Goal: Task Accomplishment & Management: Manage account settings

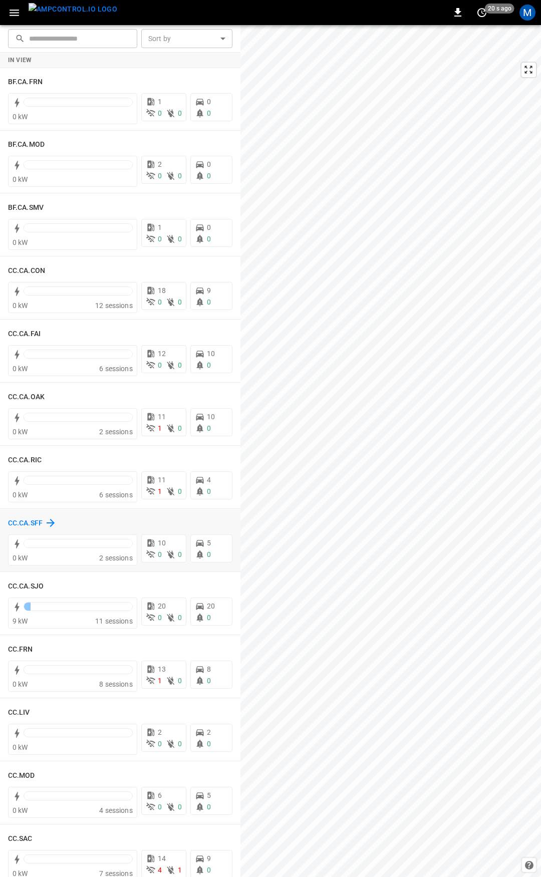
click at [17, 521] on h6 "CC.CA.SFF" at bounding box center [25, 523] width 35 height 11
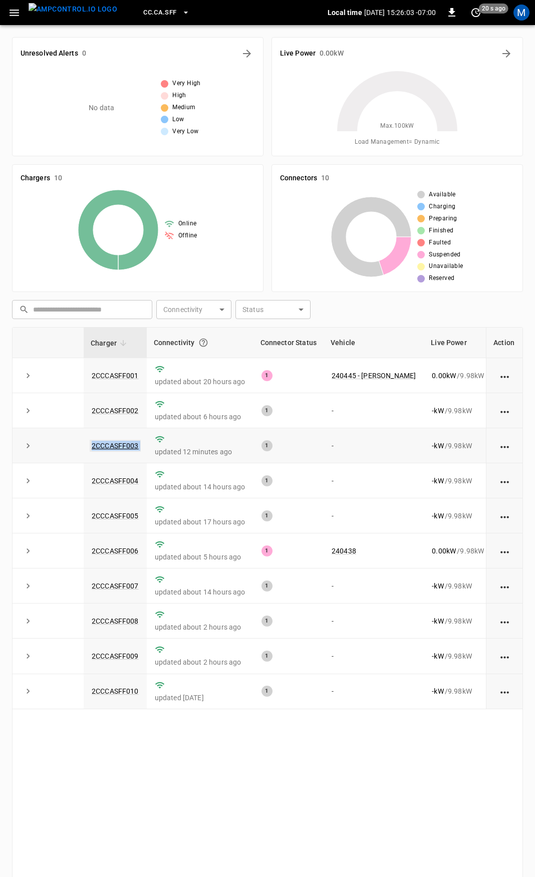
drag, startPoint x: 147, startPoint y: 448, endPoint x: 92, endPoint y: 448, distance: 54.6
click at [92, 448] on tr "2CCCASFF003 updated 12 minutes ago 1 - - kW / 9.98 kW - % about 22 hours ago" at bounding box center [331, 445] width 637 height 35
copy tr "2CCCASFF003"
click at [129, 449] on link "2CCCASFF003" at bounding box center [115, 446] width 51 height 12
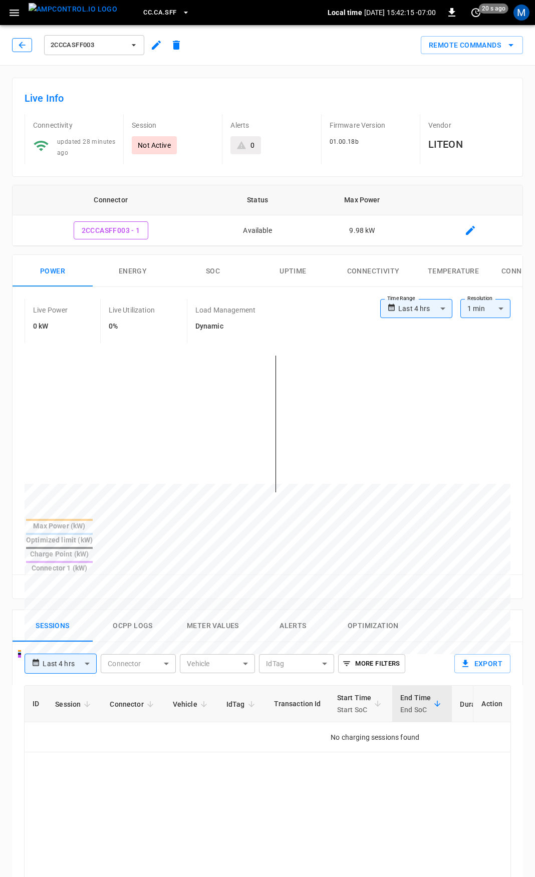
click at [24, 44] on icon "button" at bounding box center [22, 45] width 10 height 10
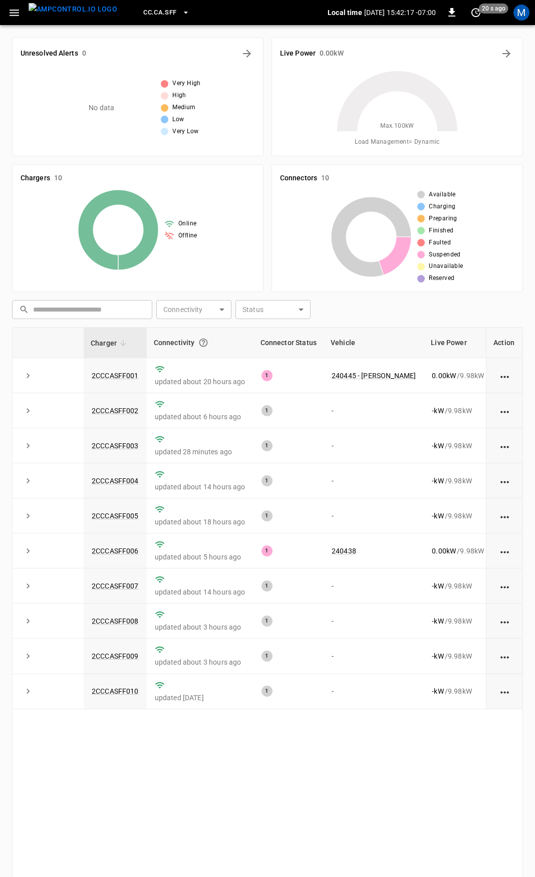
click at [14, 14] on icon "button" at bounding box center [14, 13] width 13 height 13
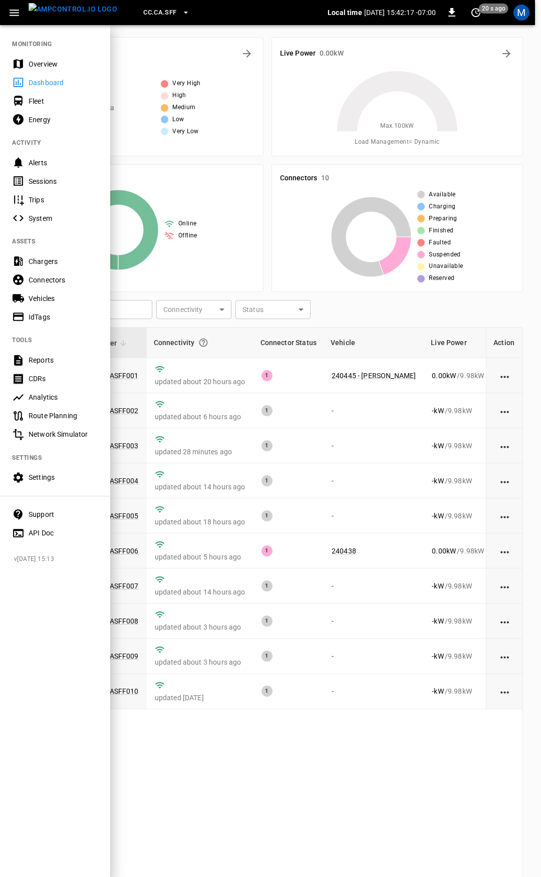
click at [61, 59] on div "Overview" at bounding box center [64, 64] width 70 height 10
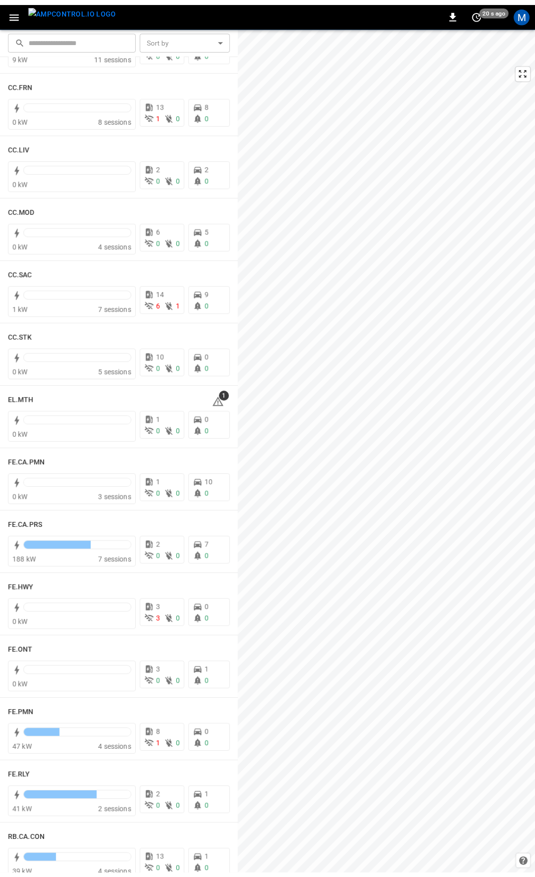
scroll to position [636, 0]
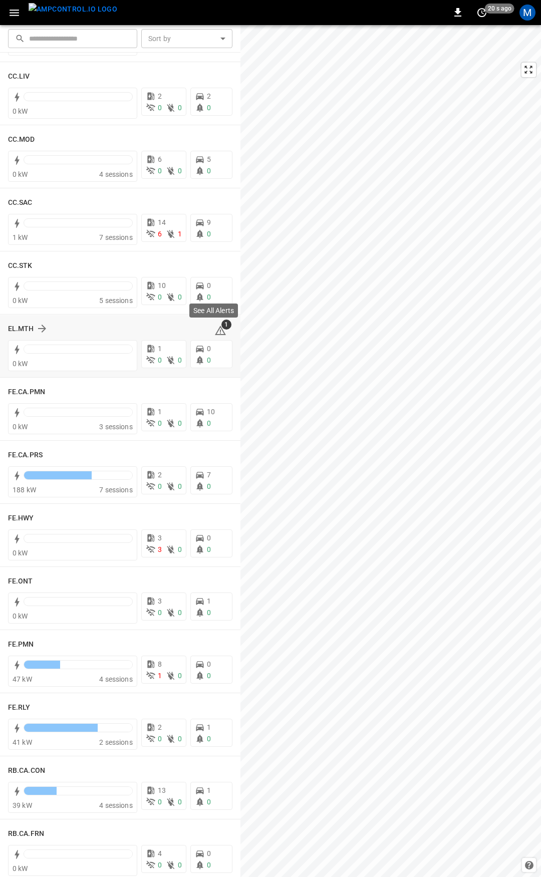
click at [216, 331] on icon at bounding box center [220, 331] width 12 height 12
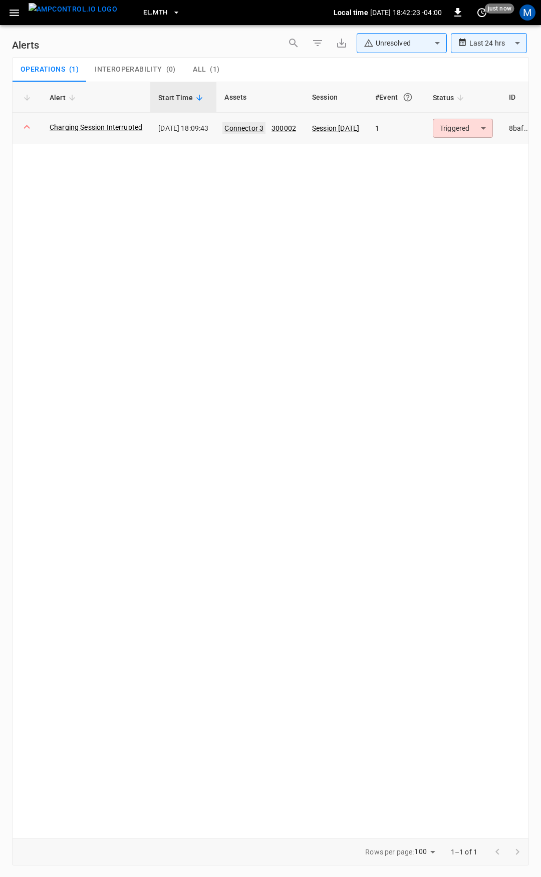
click at [266, 127] on link "Connector 3" at bounding box center [243, 128] width 43 height 12
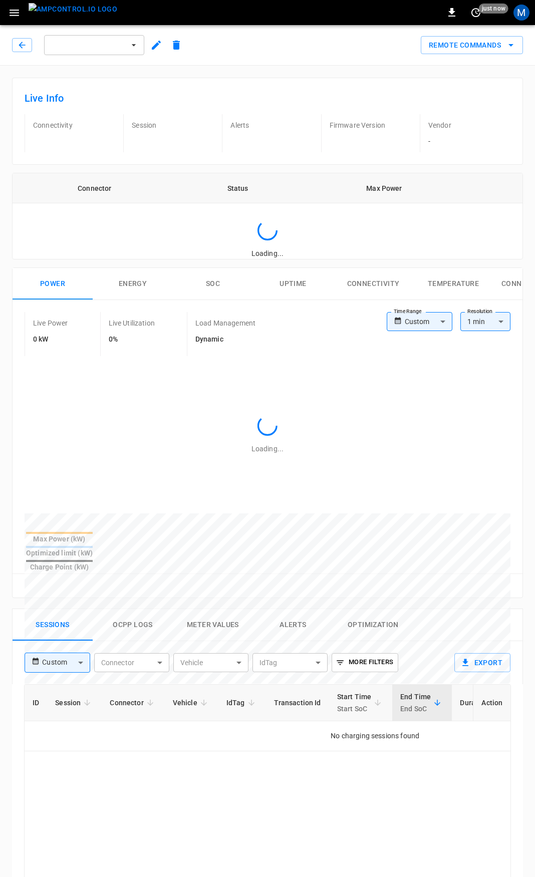
type input "**********"
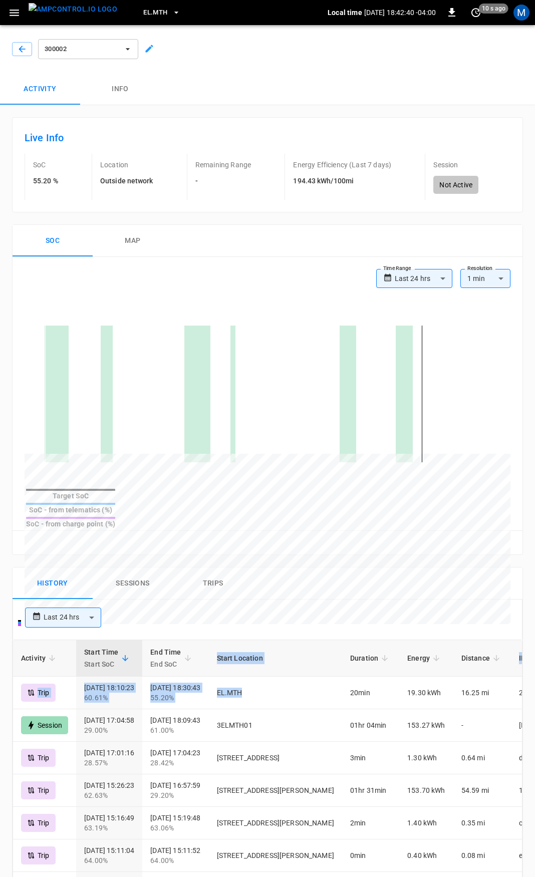
scroll to position [0, 29]
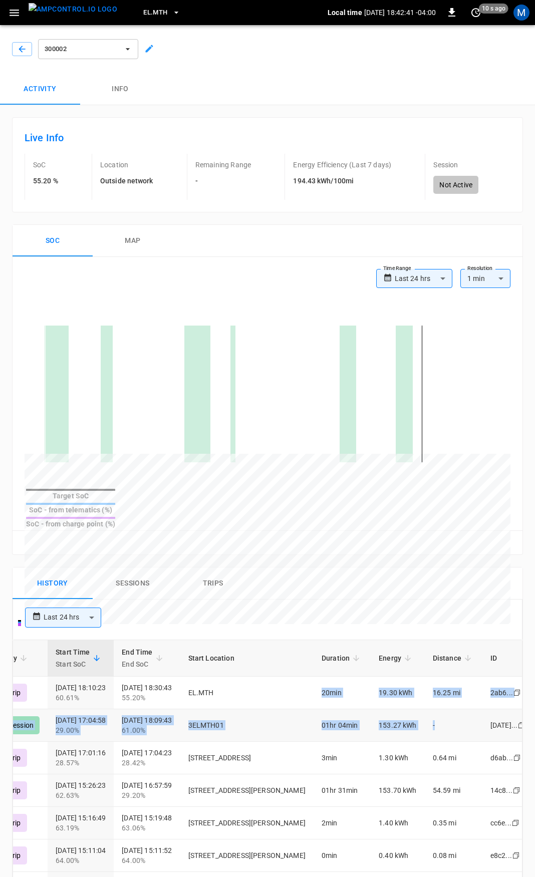
drag, startPoint x: 287, startPoint y: 674, endPoint x: 422, endPoint y: 691, distance: 136.4
click at [425, 687] on td "16.25 mi" at bounding box center [454, 693] width 58 height 33
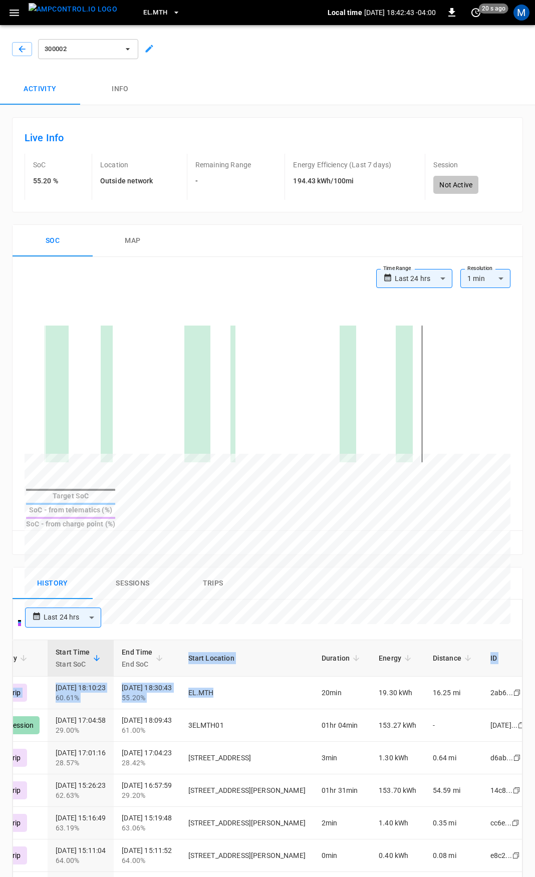
scroll to position [0, 0]
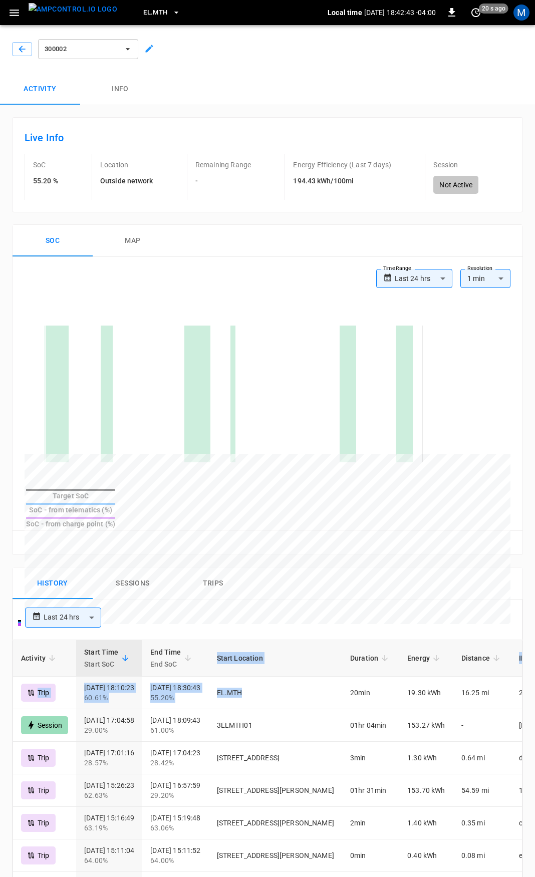
drag, startPoint x: 291, startPoint y: 674, endPoint x: -123, endPoint y: 672, distance: 413.8
click at [0, 672] on html "**********" at bounding box center [267, 646] width 535 height 1293
click at [326, 608] on div "**********" at bounding box center [265, 618] width 489 height 20
drag, startPoint x: 25, startPoint y: 47, endPoint x: 252, endPoint y: 337, distance: 368.9
click at [251, 336] on div "**********" at bounding box center [267, 659] width 535 height 1268
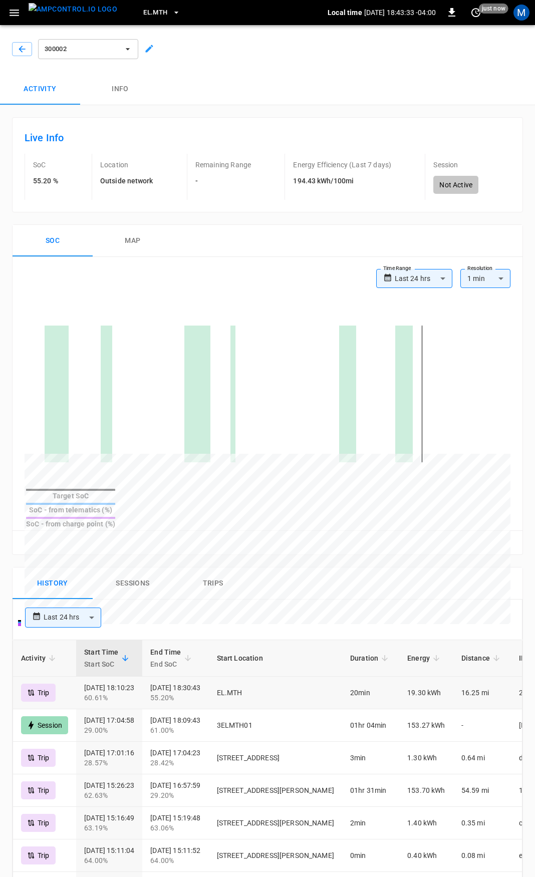
click at [382, 677] on td "20min" at bounding box center [370, 693] width 57 height 33
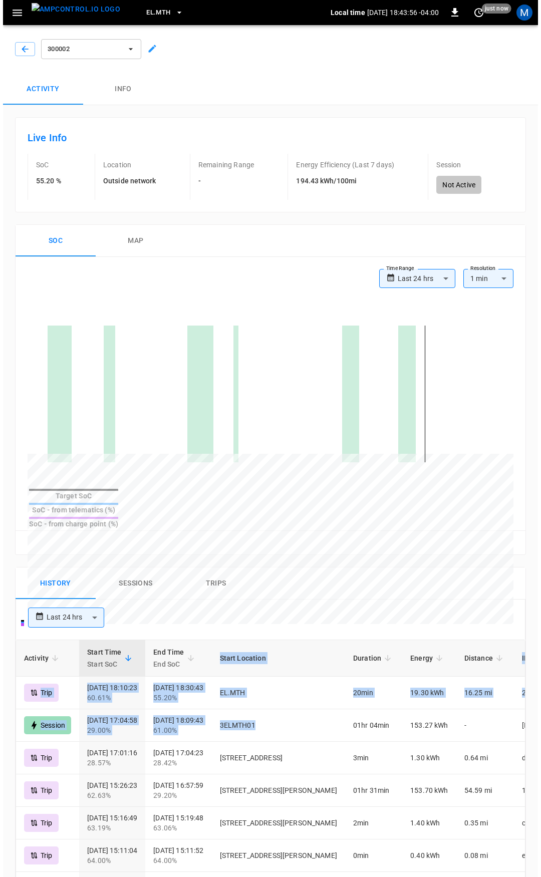
scroll to position [0, 29]
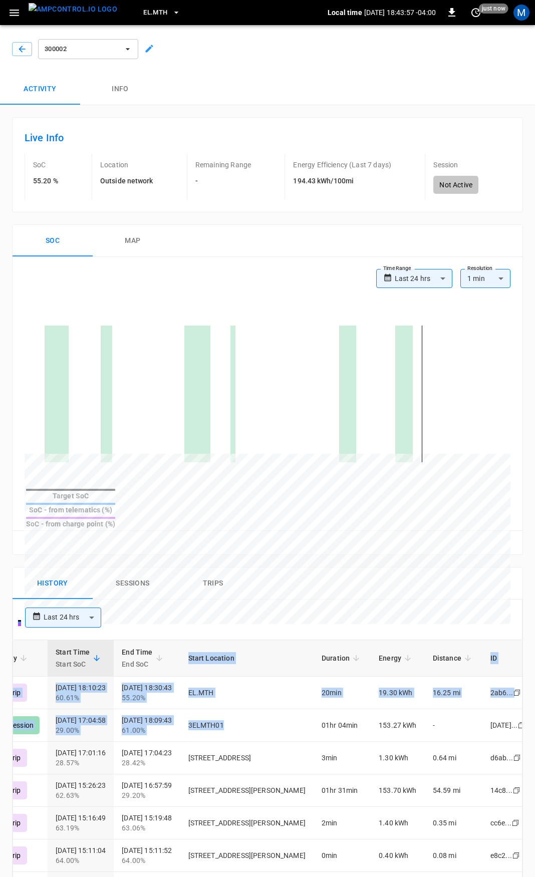
drag, startPoint x: 397, startPoint y: 701, endPoint x: 530, endPoint y: 700, distance: 132.3
click at [530, 700] on div "**********" at bounding box center [267, 677] width 535 height 1208
click at [279, 709] on td "3ELMTH01" at bounding box center [246, 725] width 133 height 33
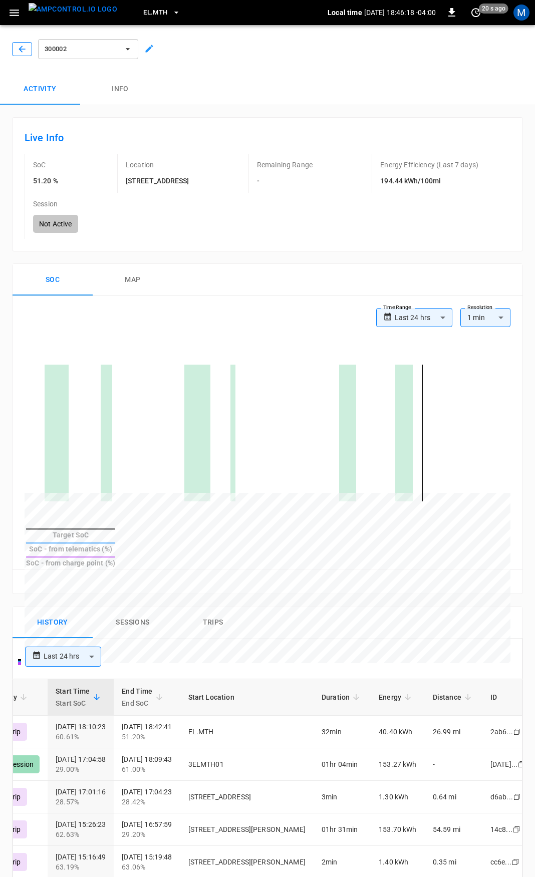
click at [20, 52] on icon "button" at bounding box center [22, 49] width 10 height 10
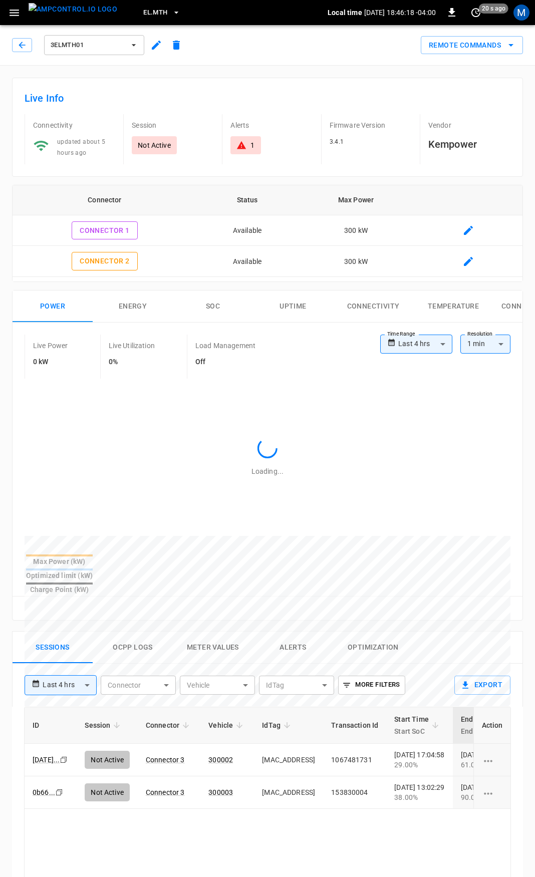
type input "**********"
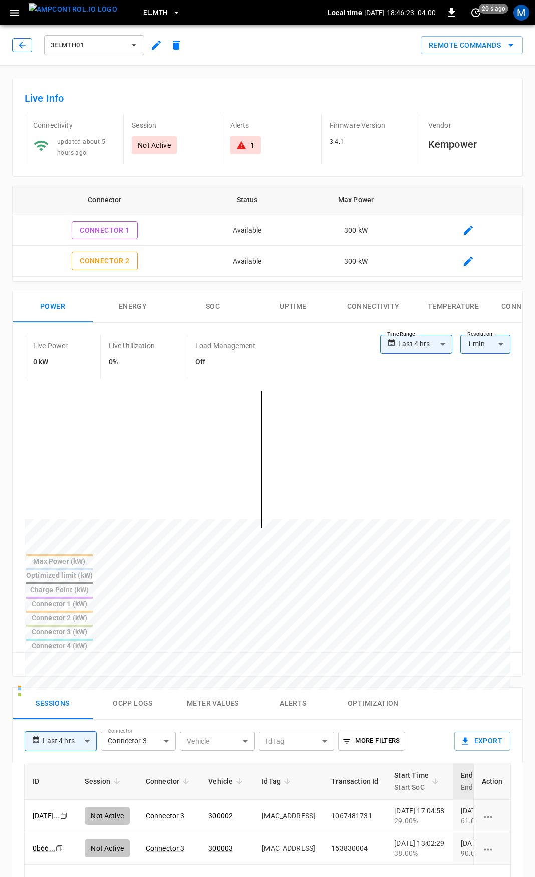
click at [16, 45] on button "button" at bounding box center [22, 45] width 20 height 14
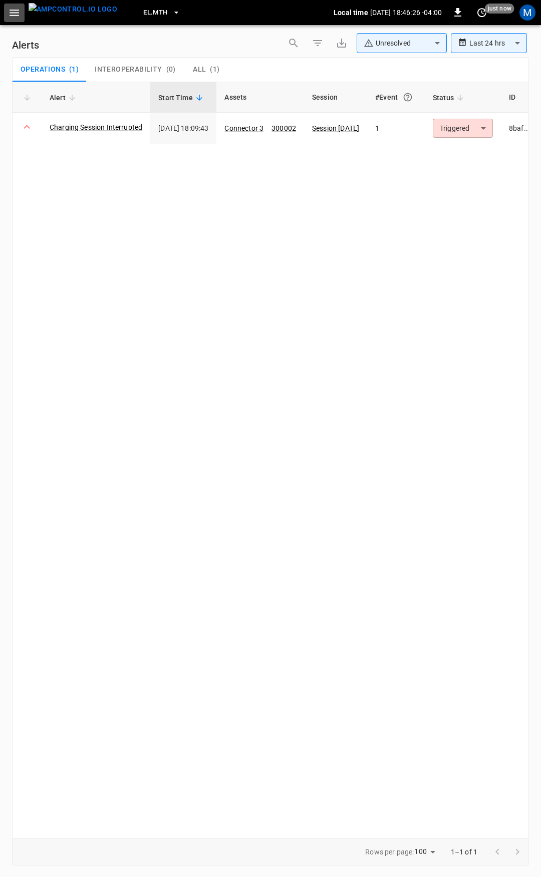
click at [18, 15] on icon "button" at bounding box center [15, 13] width 10 height 7
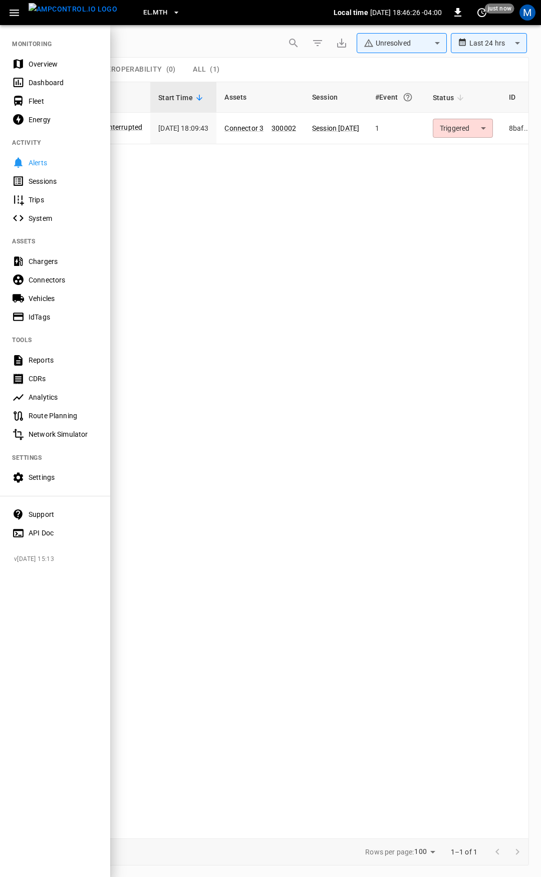
click at [41, 62] on div "Overview" at bounding box center [64, 64] width 70 height 10
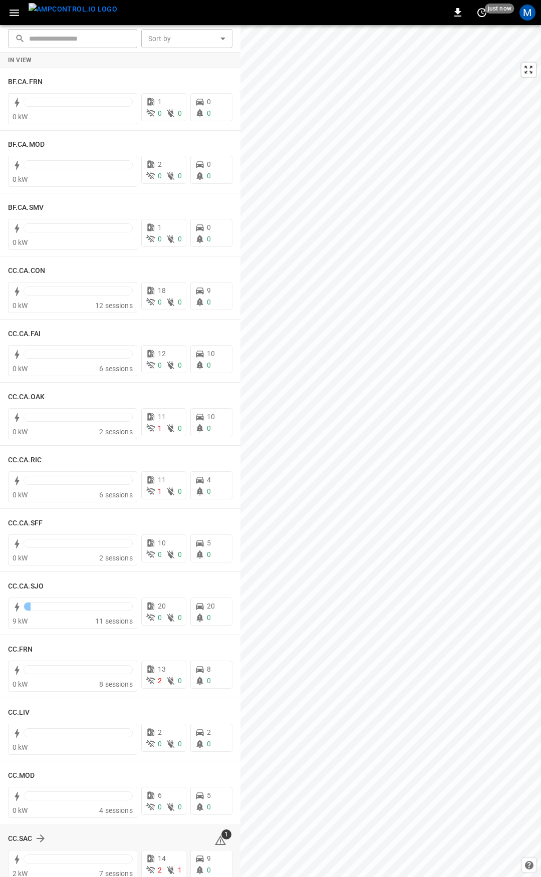
click at [220, 842] on icon at bounding box center [220, 842] width 1 height 4
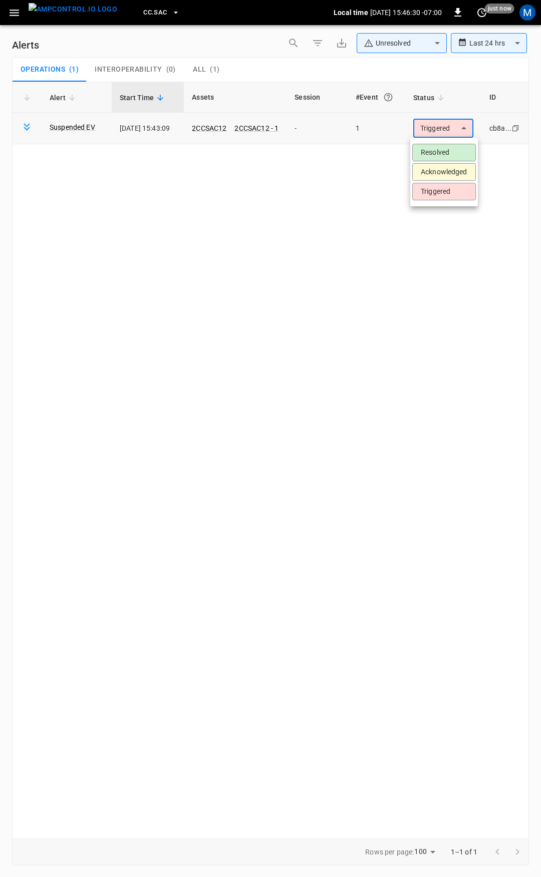
click at [449, 127] on body "**********" at bounding box center [270, 437] width 541 height 874
drag, startPoint x: 443, startPoint y: 150, endPoint x: 424, endPoint y: 178, distance: 34.3
click at [441, 153] on li "Resolved" at bounding box center [444, 153] width 64 height 18
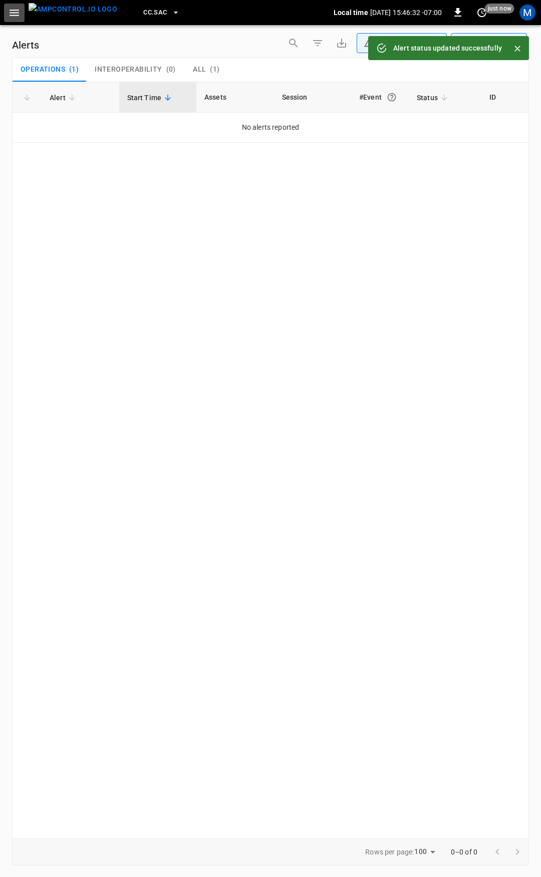
click at [18, 13] on icon "button" at bounding box center [15, 13] width 10 height 7
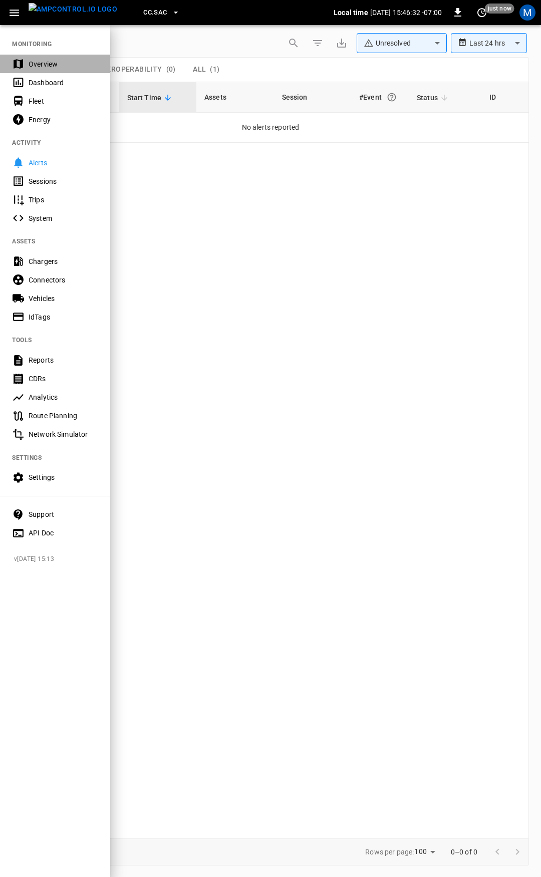
drag, startPoint x: 66, startPoint y: 63, endPoint x: 98, endPoint y: 136, distance: 80.3
click at [66, 62] on div "Overview" at bounding box center [64, 64] width 70 height 10
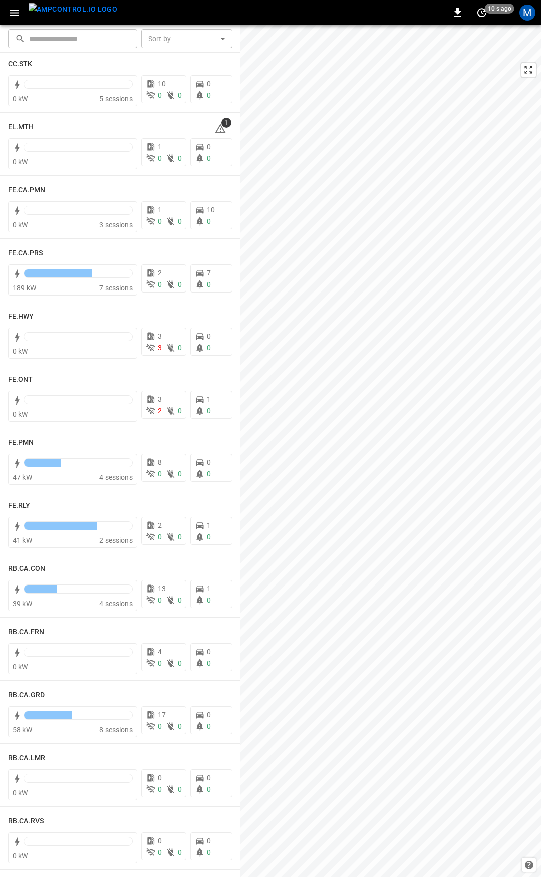
scroll to position [801, 0]
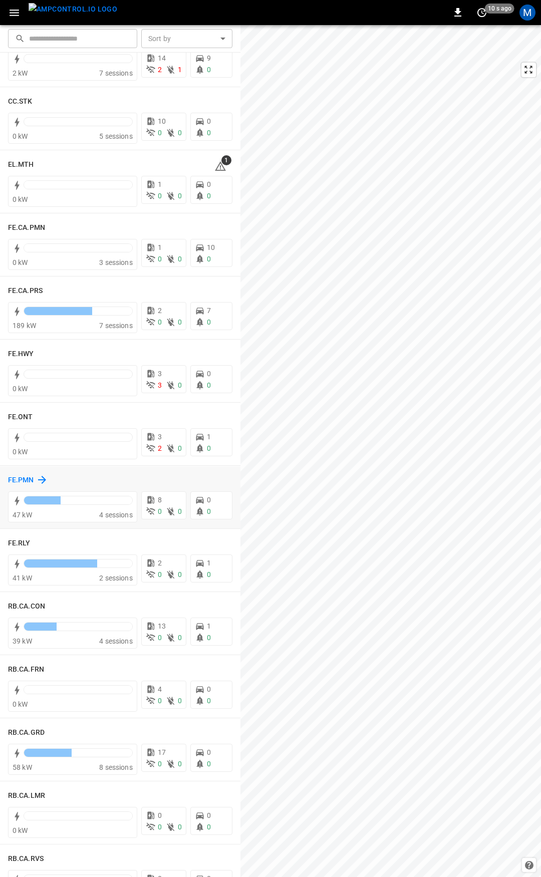
click at [19, 480] on h6 "FE.PMN" at bounding box center [21, 480] width 26 height 11
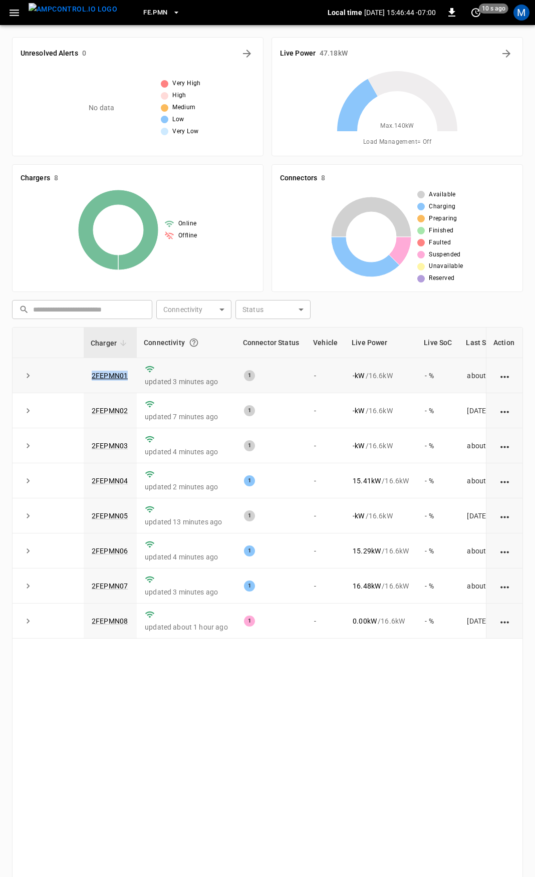
drag, startPoint x: 133, startPoint y: 377, endPoint x: 84, endPoint y: 381, distance: 49.3
click at [84, 381] on td "2FEPMN01" at bounding box center [110, 375] width 53 height 35
copy link "2FEPMN01"
click at [125, 378] on link "2FEPMN01" at bounding box center [110, 376] width 40 height 12
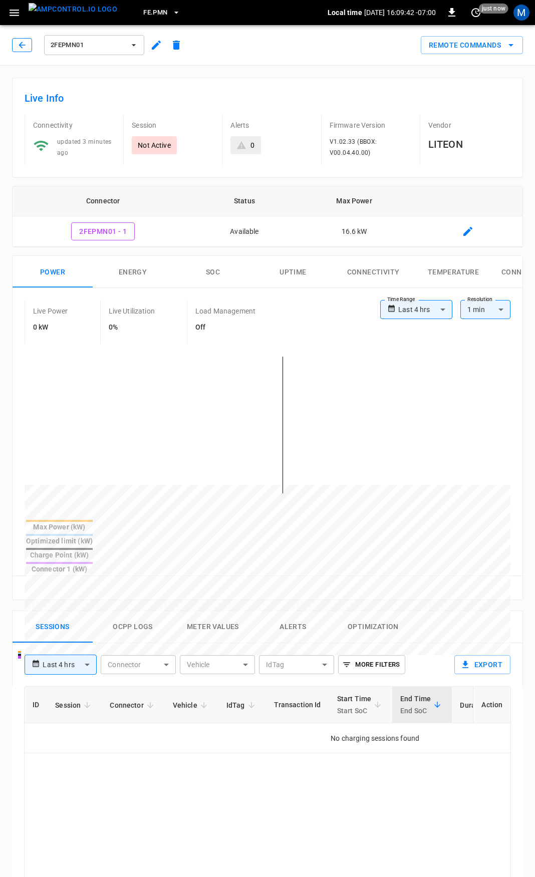
click at [24, 43] on icon "button" at bounding box center [22, 45] width 10 height 10
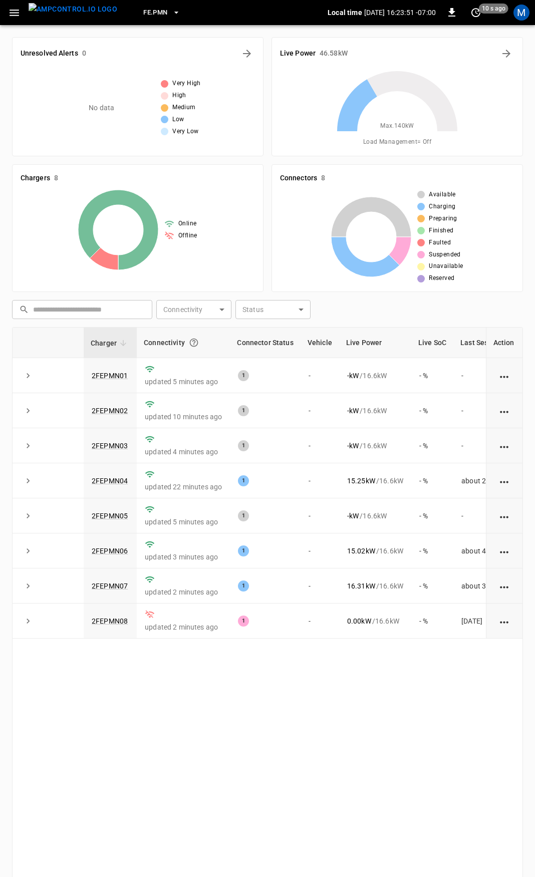
click at [10, 10] on icon "button" at bounding box center [15, 13] width 10 height 7
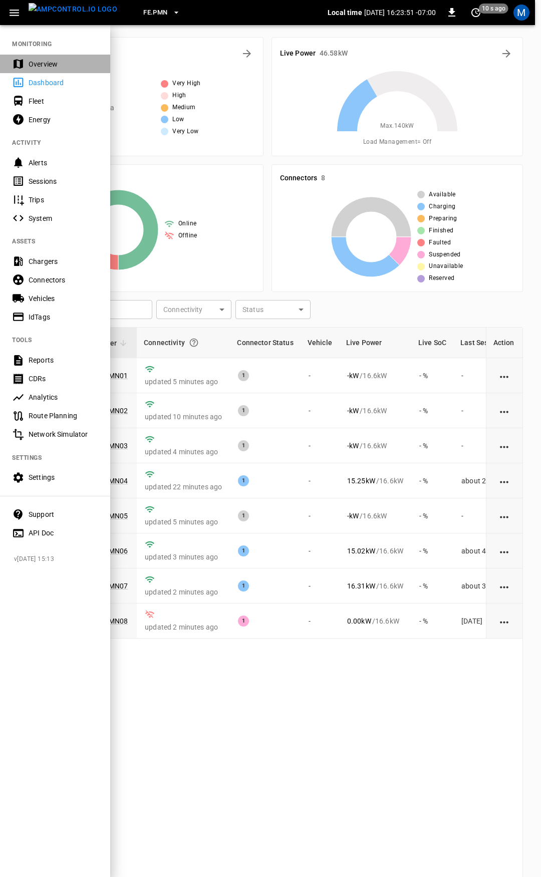
click at [62, 65] on div "Overview" at bounding box center [64, 64] width 70 height 10
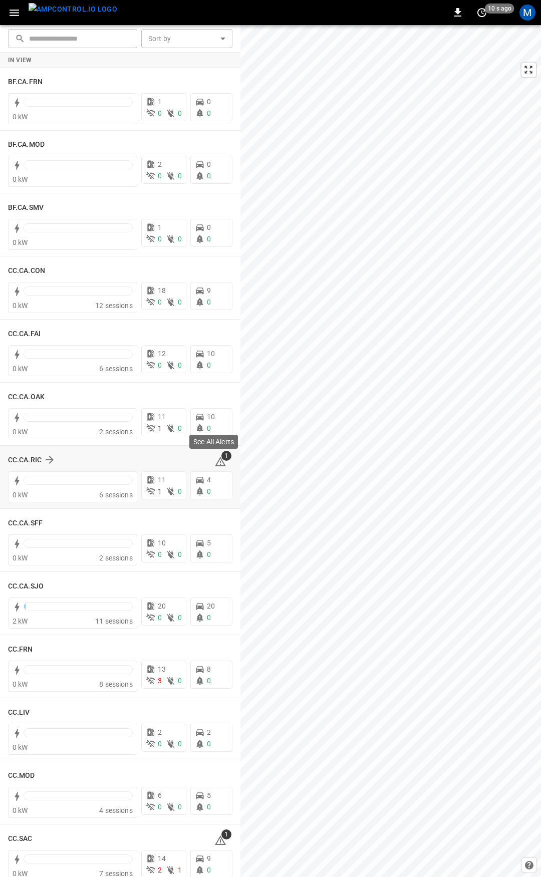
click at [217, 462] on icon at bounding box center [220, 462] width 12 height 12
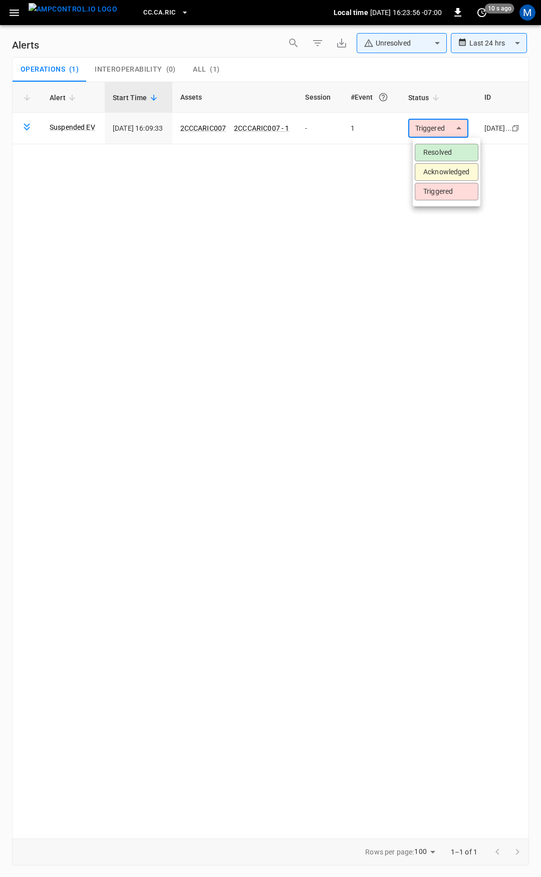
click at [452, 125] on body "**********" at bounding box center [270, 437] width 541 height 874
click at [455, 151] on li "Resolved" at bounding box center [447, 153] width 64 height 18
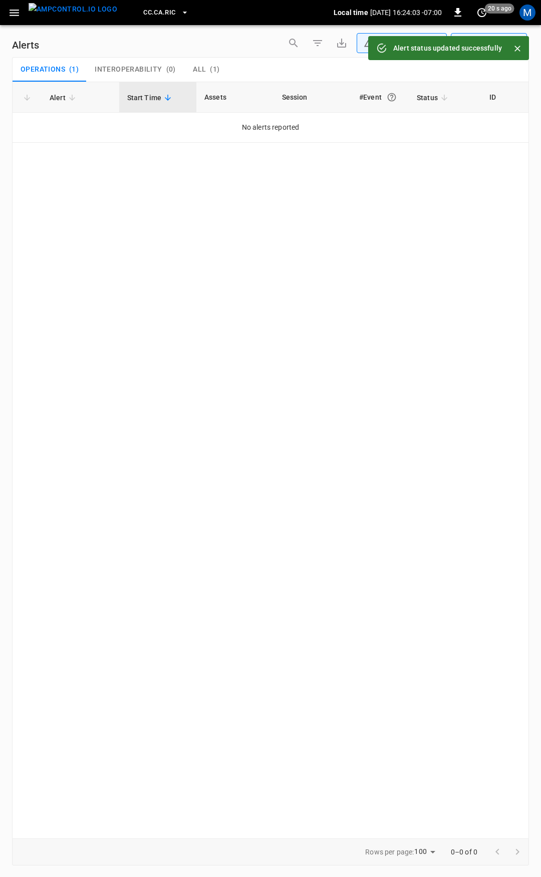
click at [13, 14] on icon "button" at bounding box center [14, 13] width 13 height 13
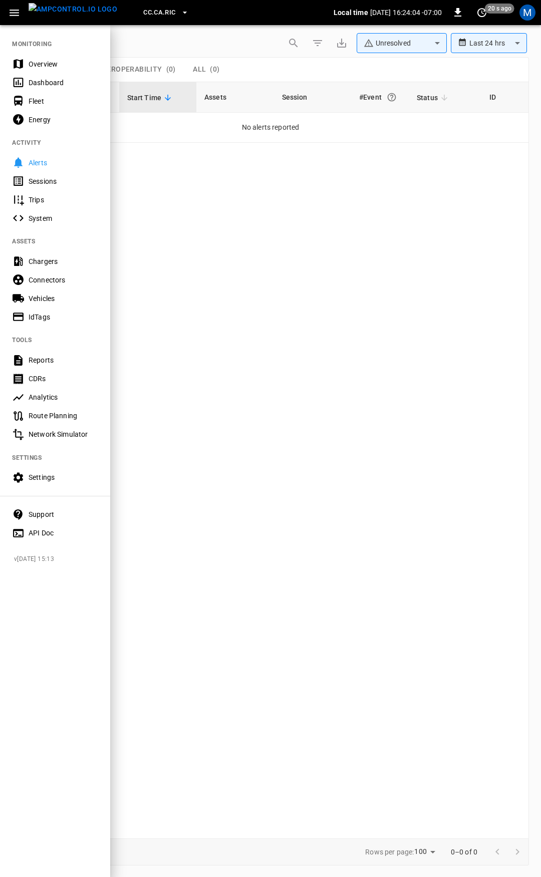
drag, startPoint x: 55, startPoint y: 62, endPoint x: 112, endPoint y: 97, distance: 67.0
click at [55, 62] on div "Overview" at bounding box center [64, 64] width 70 height 10
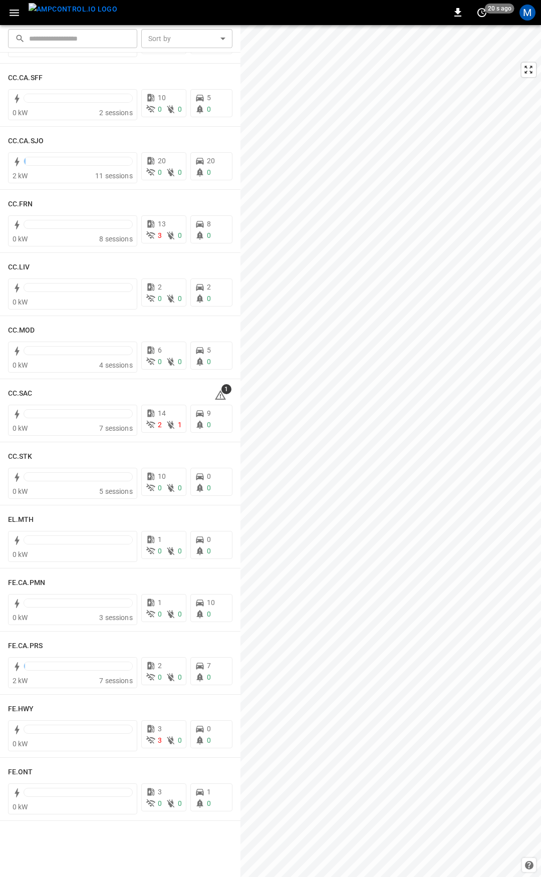
scroll to position [489, 0]
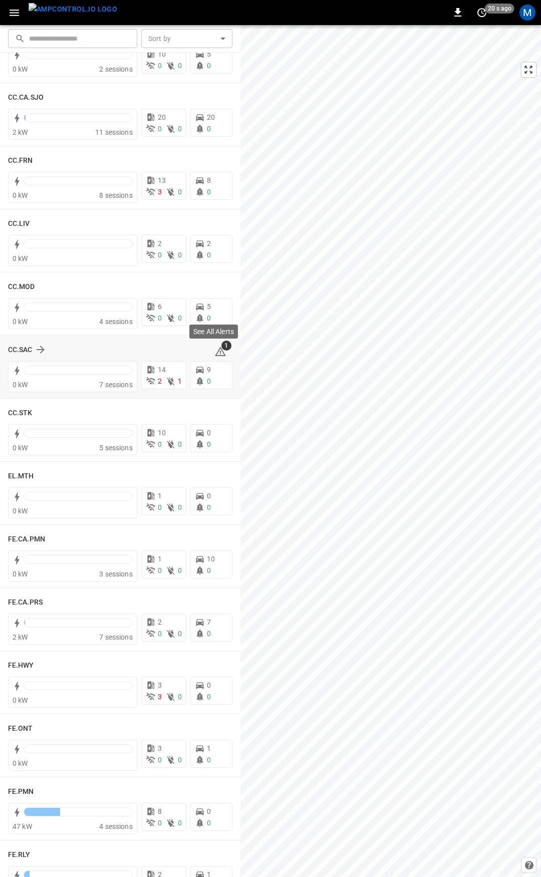
click at [214, 349] on icon at bounding box center [220, 352] width 12 height 12
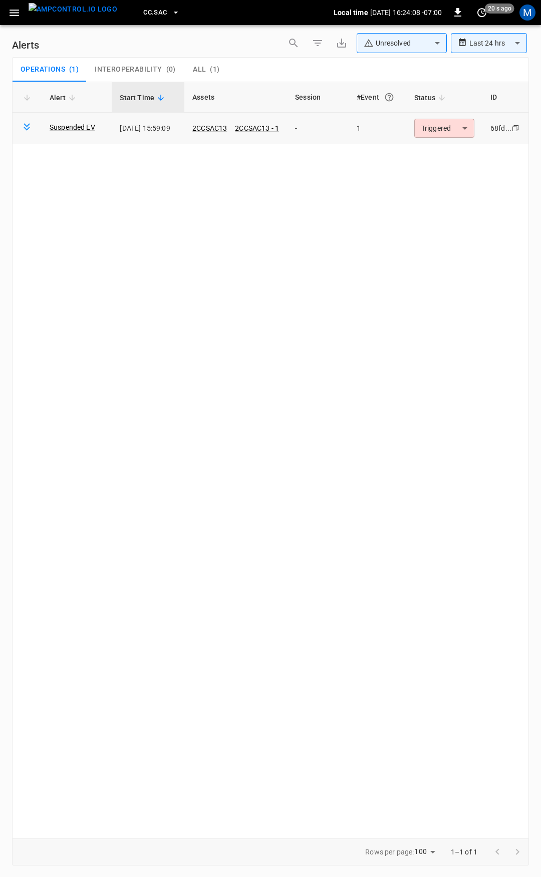
click at [440, 134] on body "**********" at bounding box center [270, 437] width 541 height 874
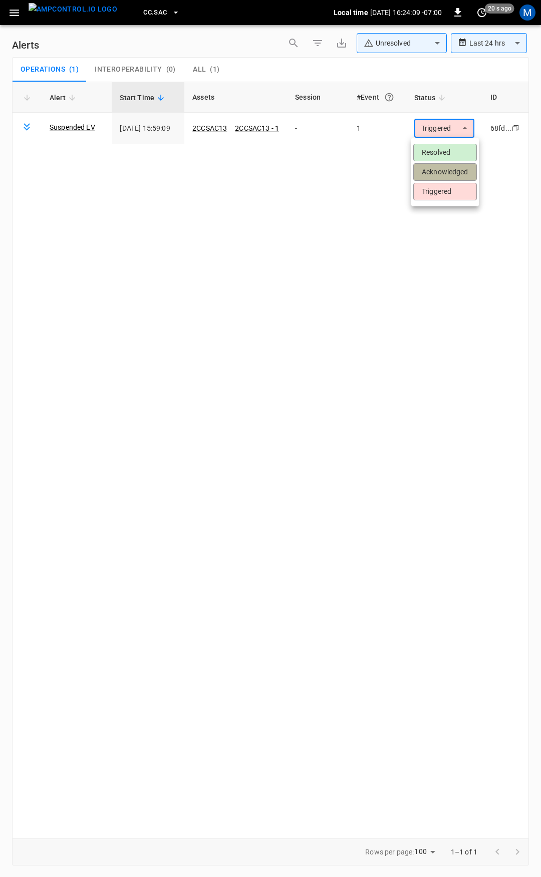
drag, startPoint x: 439, startPoint y: 167, endPoint x: 440, endPoint y: 147, distance: 20.1
click at [440, 147] on ul "Resolved Acknowledged Triggered" at bounding box center [445, 172] width 68 height 69
click at [440, 147] on li "Resolved" at bounding box center [445, 153] width 64 height 18
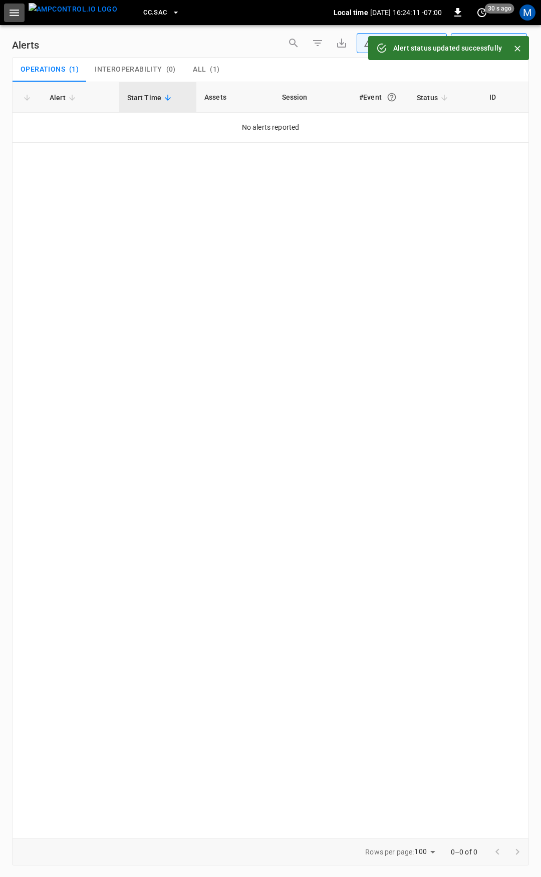
click at [15, 11] on icon "button" at bounding box center [14, 13] width 13 height 13
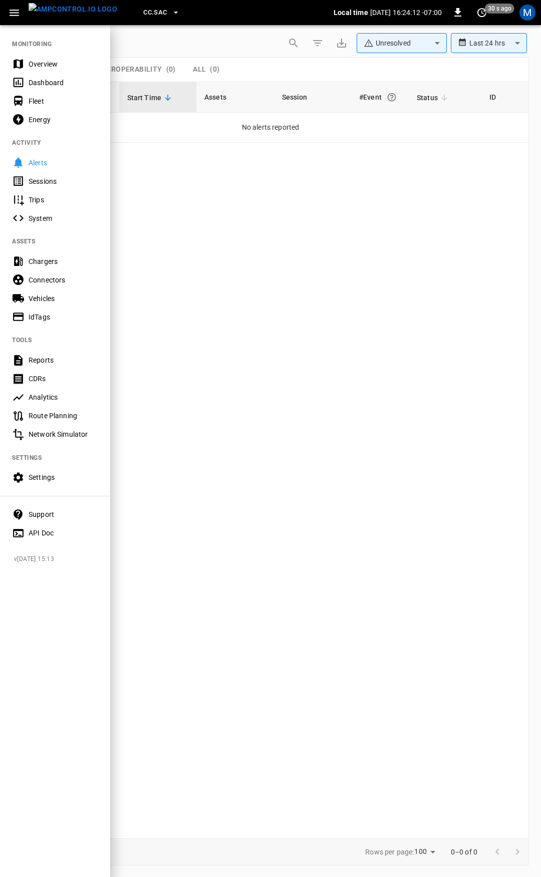
click at [43, 66] on div "Overview" at bounding box center [64, 64] width 70 height 10
